Goal: Check status: Check status

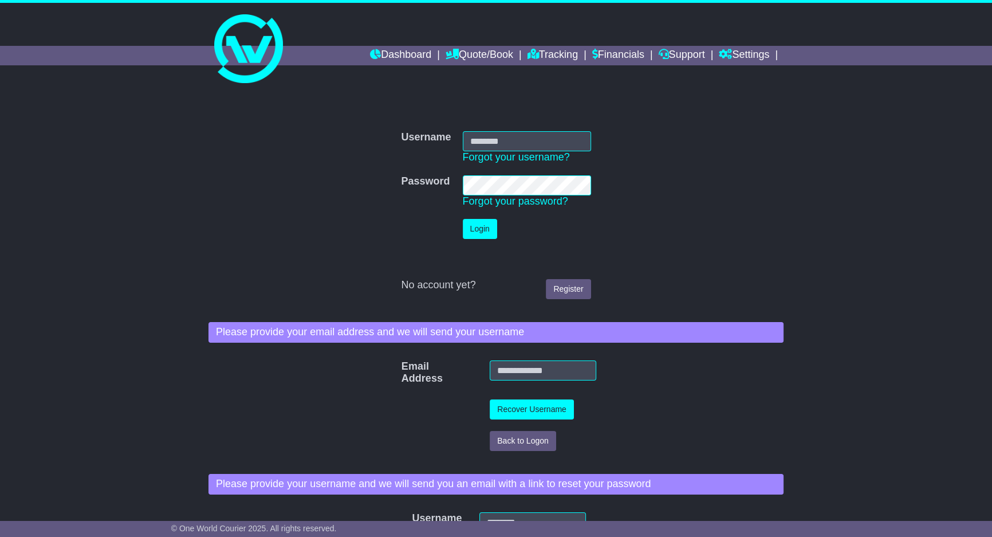
type input "**********"
drag, startPoint x: 470, startPoint y: 231, endPoint x: 475, endPoint y: 222, distance: 11.3
click at [470, 230] on button "Login" at bounding box center [480, 229] width 34 height 20
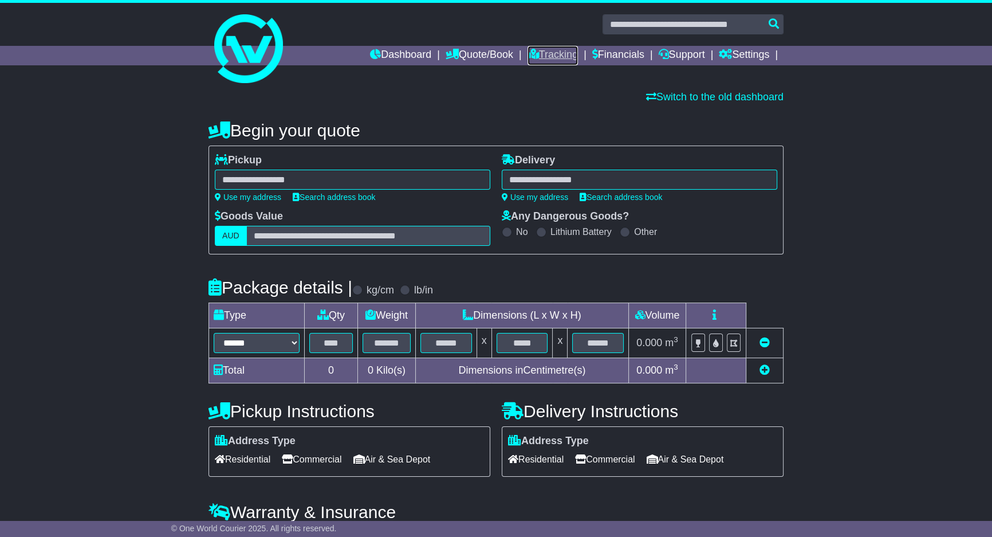
click at [551, 57] on link "Tracking" at bounding box center [552, 55] width 50 height 19
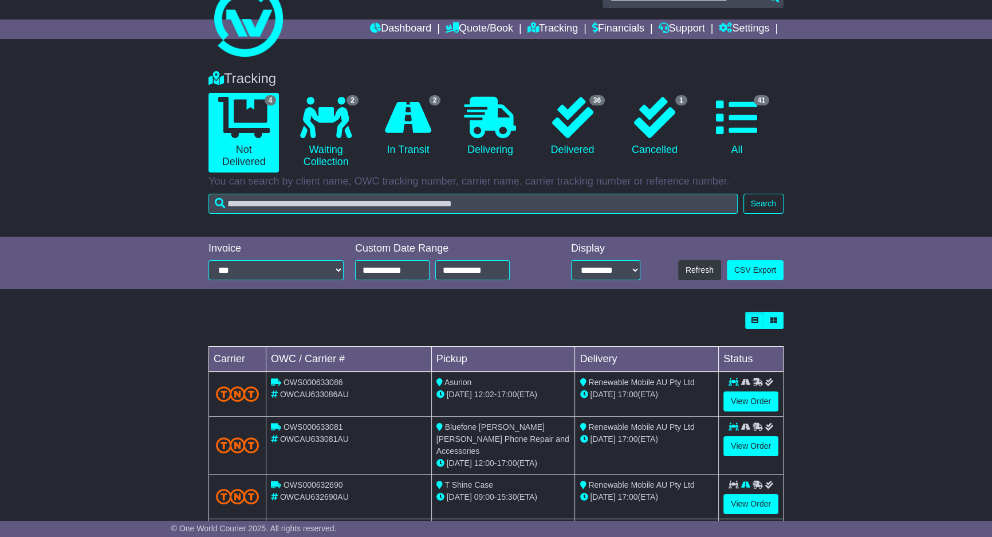
scroll to position [82, 0]
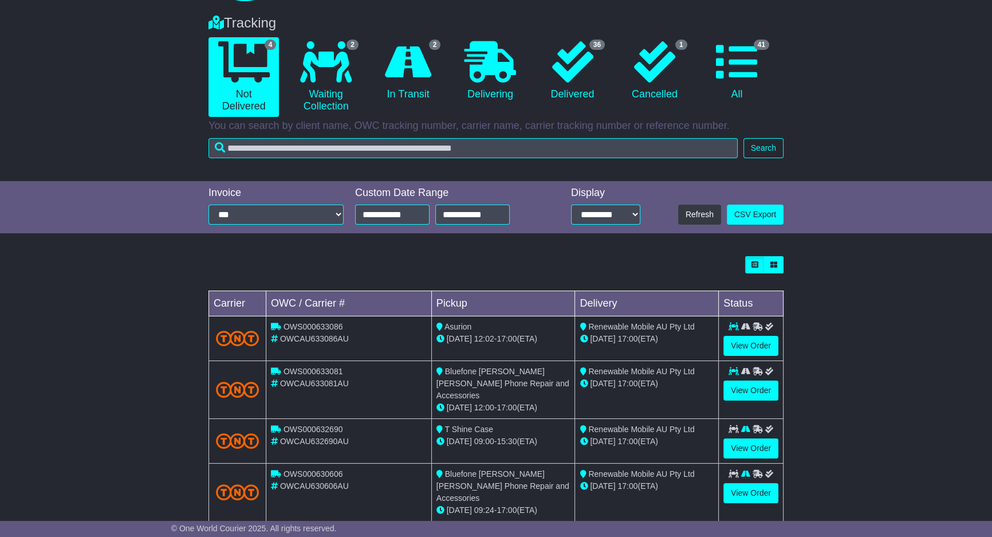
click at [103, 263] on div "Loading... No bookings found Carrier OWC / Carrier # Pickup Delivery Status OWS…" at bounding box center [496, 394] width 992 height 289
click at [127, 82] on div "Tracking 4 Not Delivered 2 Waiting Collection 2 In Transit 0 Delivering 1" at bounding box center [496, 92] width 992 height 178
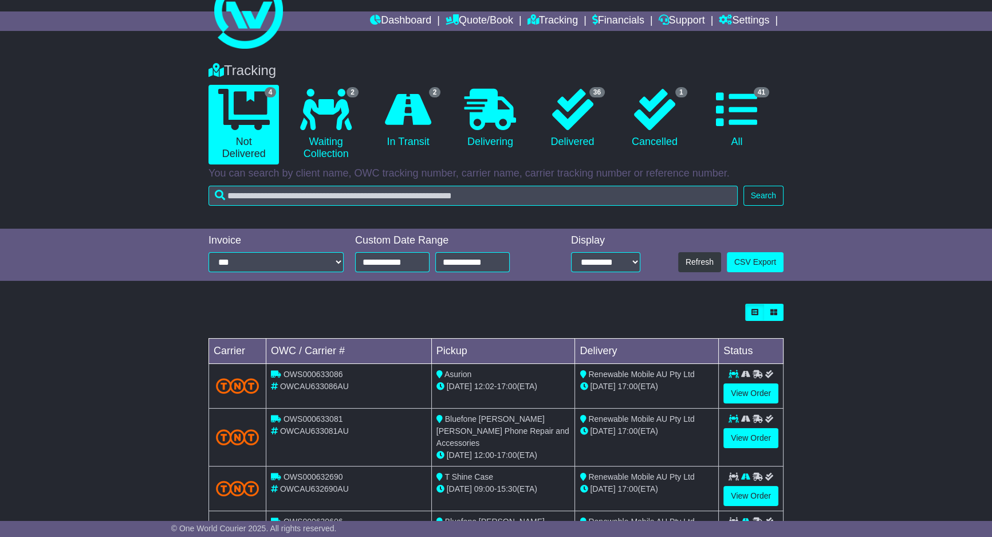
scroll to position [0, 0]
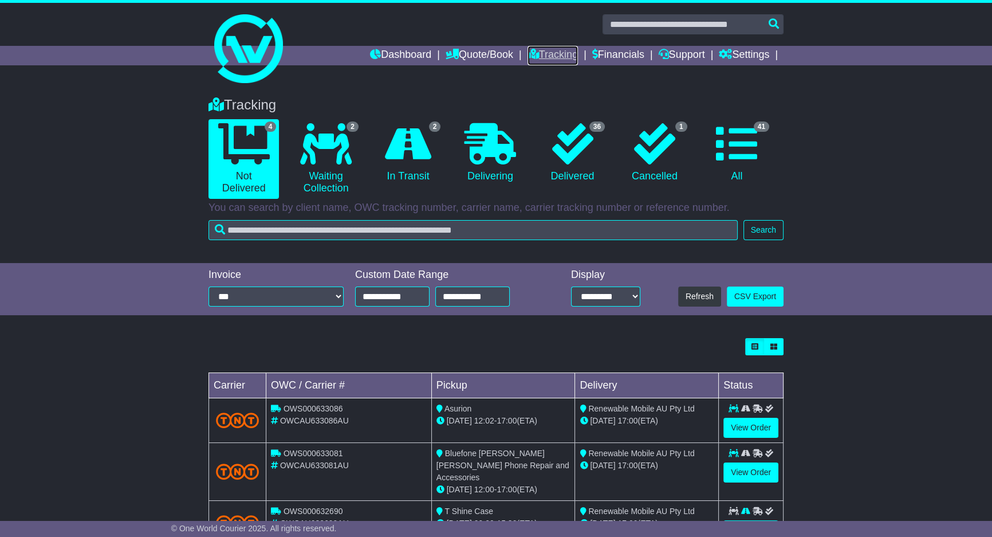
click at [527, 49] on icon at bounding box center [532, 54] width 11 height 10
click at [395, 182] on link "2 In Transit" at bounding box center [408, 153] width 70 height 68
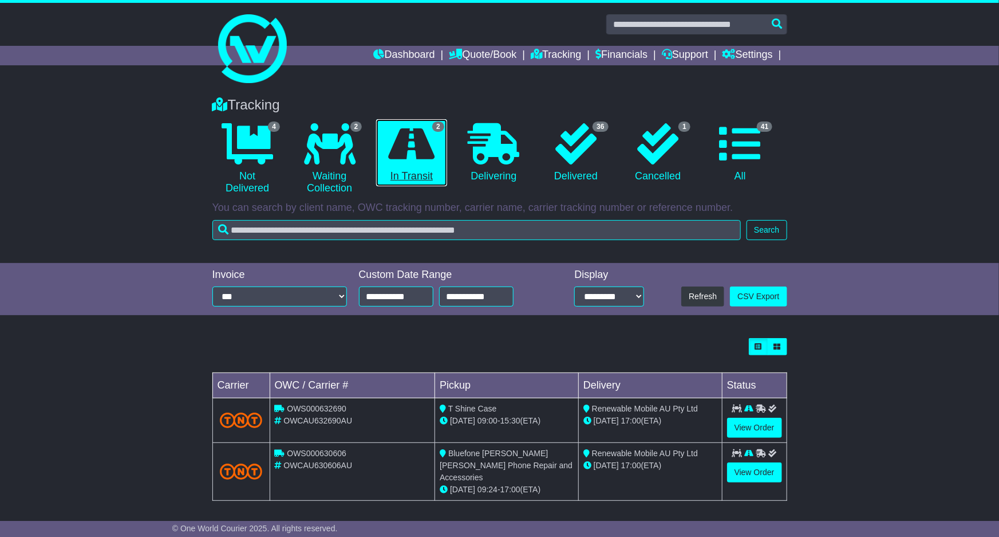
click at [395, 182] on link "2 In Transit" at bounding box center [411, 153] width 70 height 68
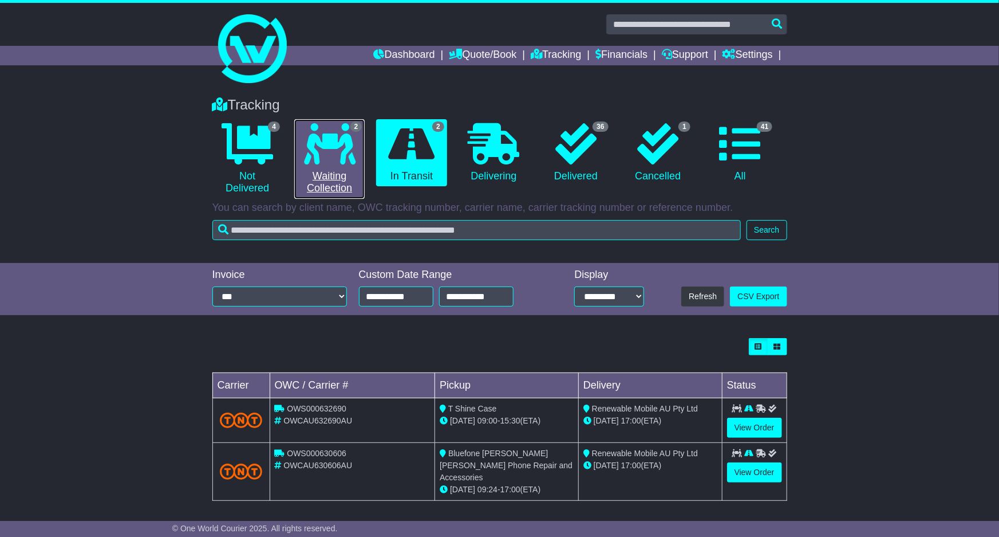
click at [334, 152] on icon at bounding box center [330, 143] width 52 height 41
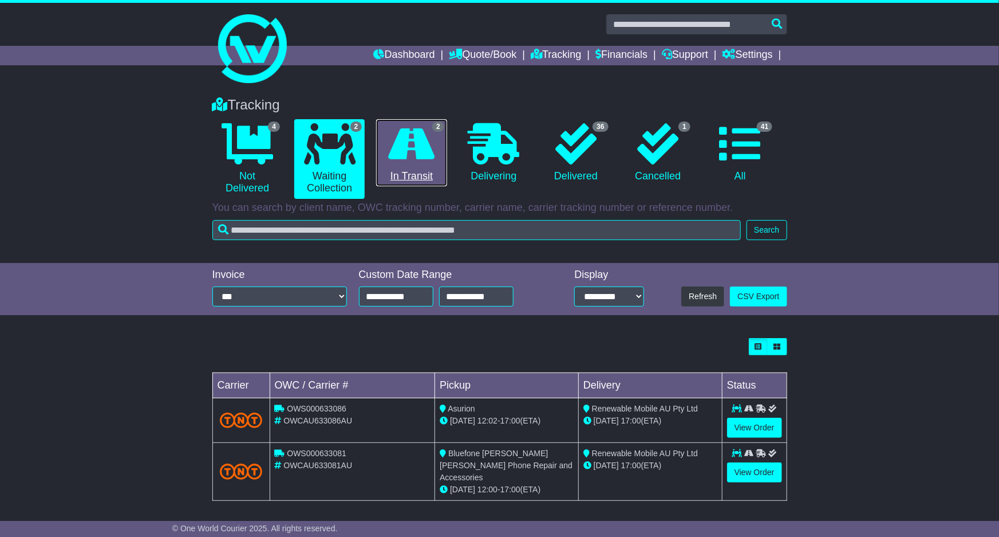
click at [432, 179] on link "2 In Transit" at bounding box center [411, 153] width 70 height 68
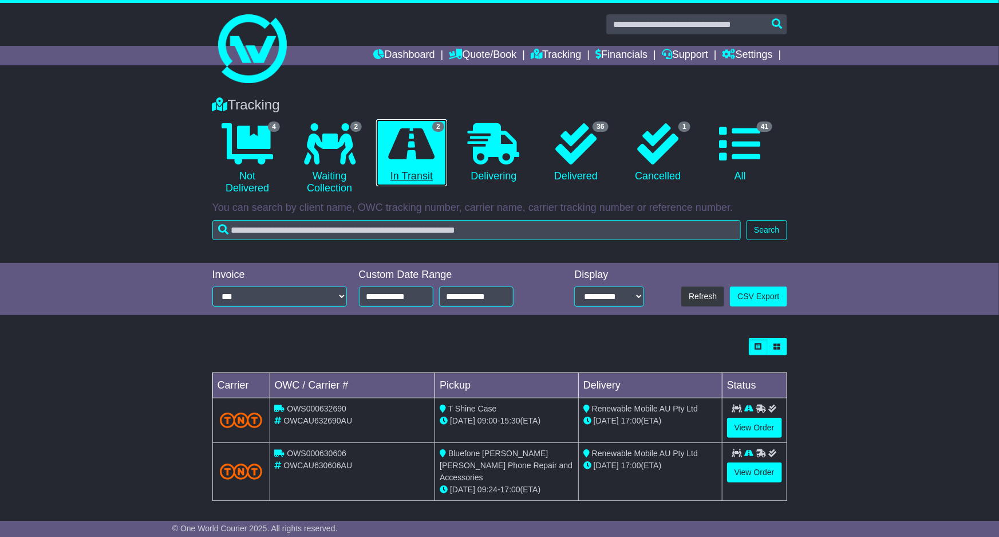
click at [432, 179] on link "2 In Transit" at bounding box center [411, 153] width 70 height 68
click at [752, 476] on link "View Order" at bounding box center [754, 472] width 55 height 20
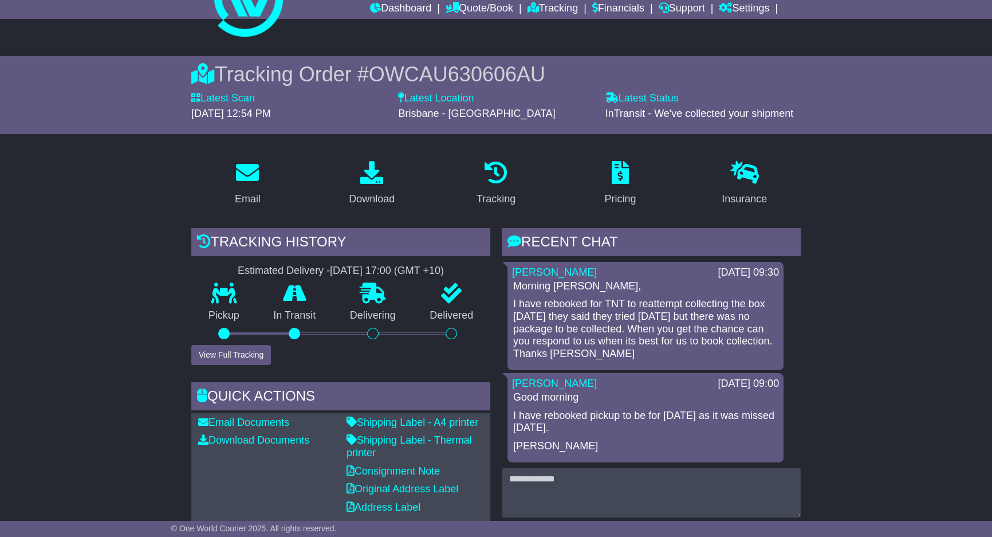
scroll to position [69, 0]
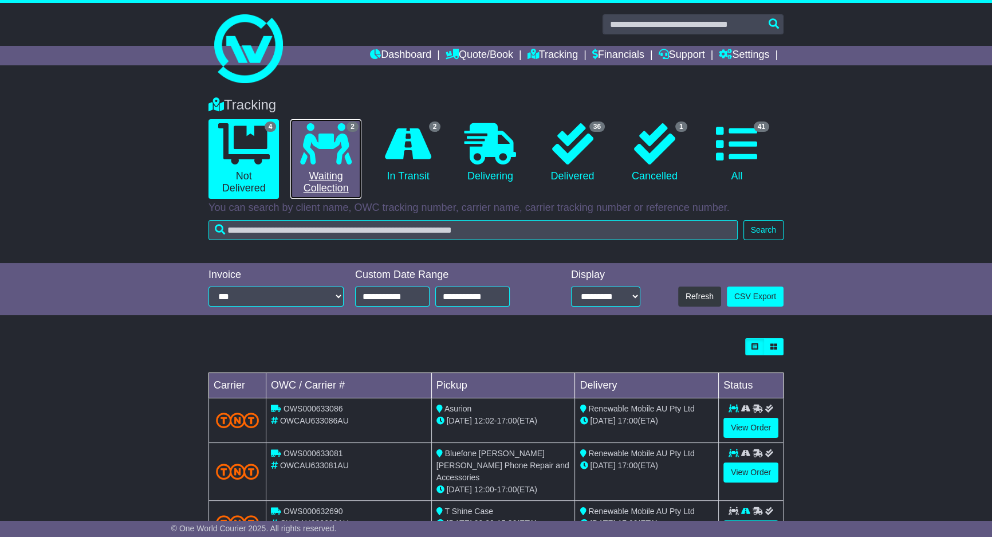
click at [335, 135] on icon at bounding box center [326, 143] width 52 height 41
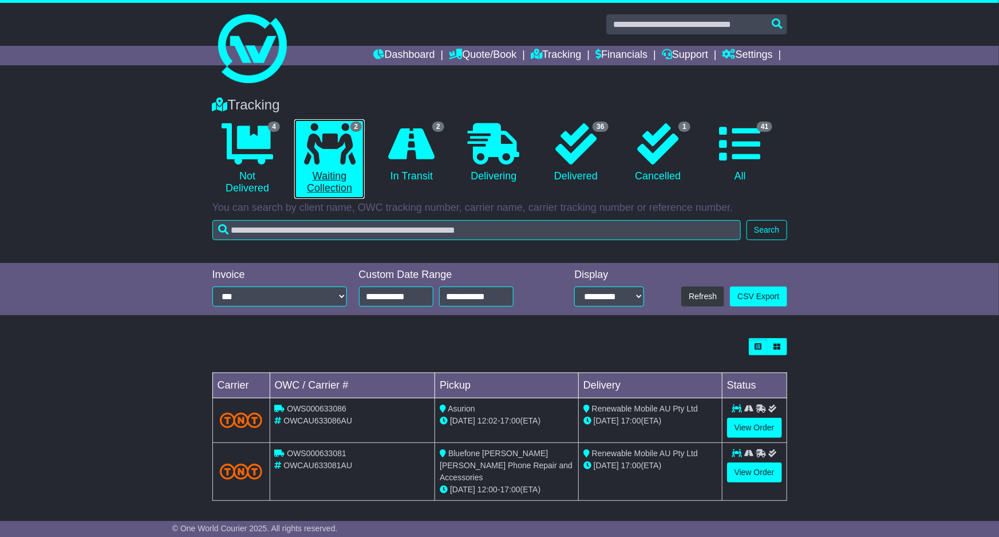
click at [336, 134] on icon at bounding box center [330, 143] width 52 height 41
click at [743, 478] on link "View Order" at bounding box center [754, 472] width 55 height 20
